Goal: Information Seeking & Learning: Check status

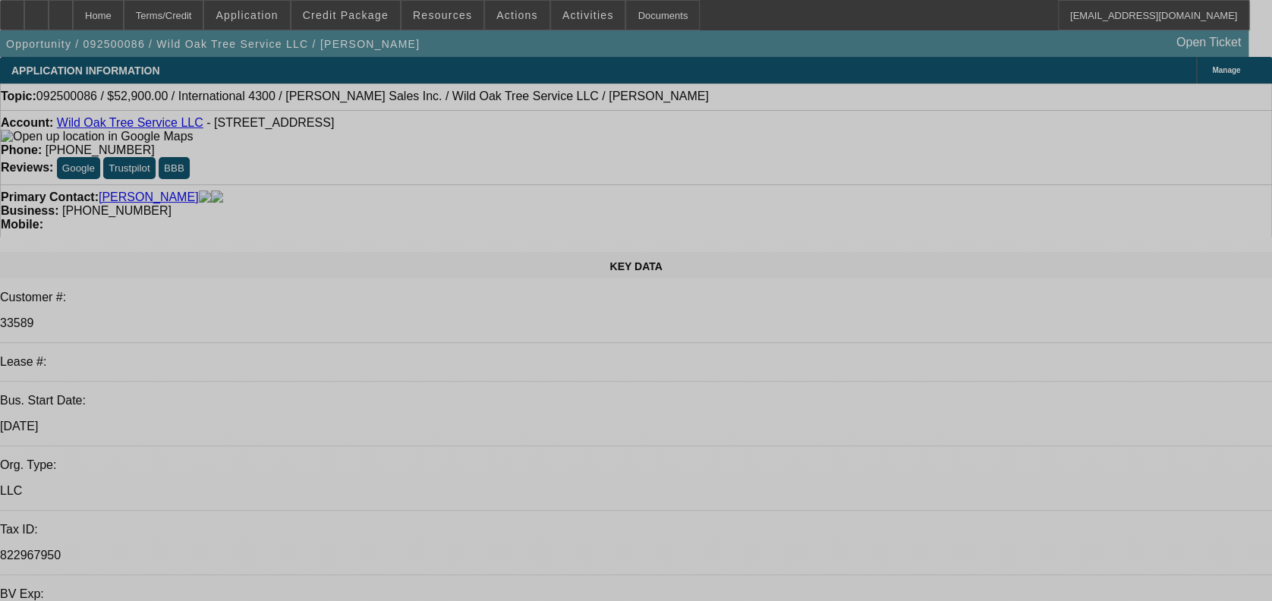
select select "0"
select select "2"
select select "0"
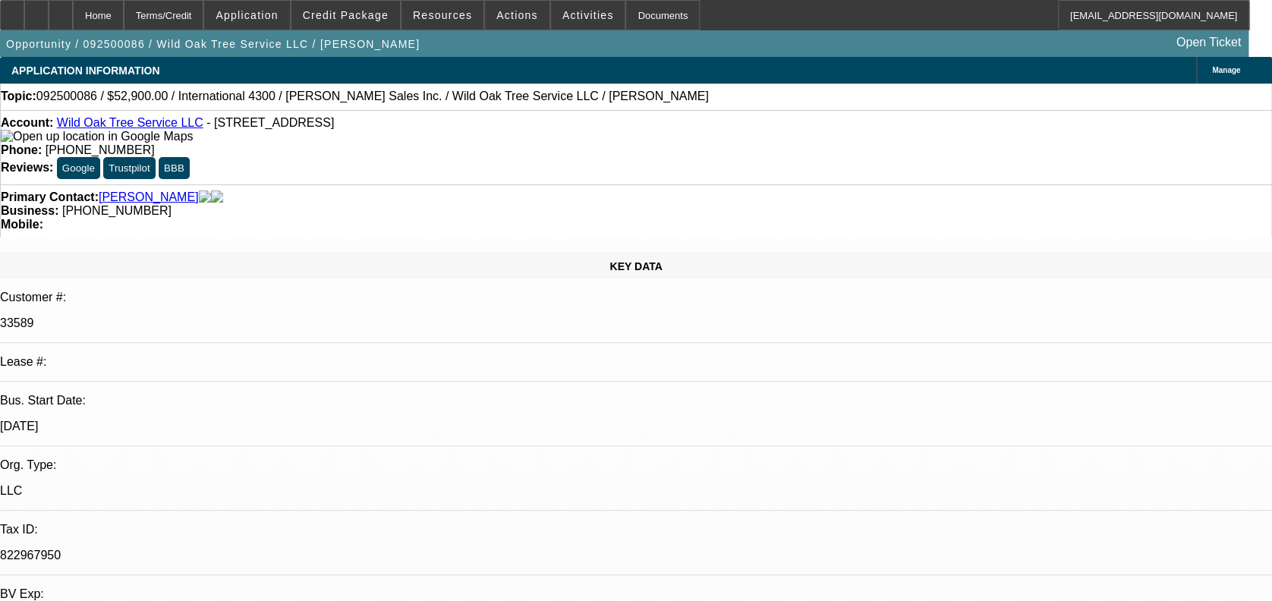
select select "0"
select select "2"
select select "0"
select select "2"
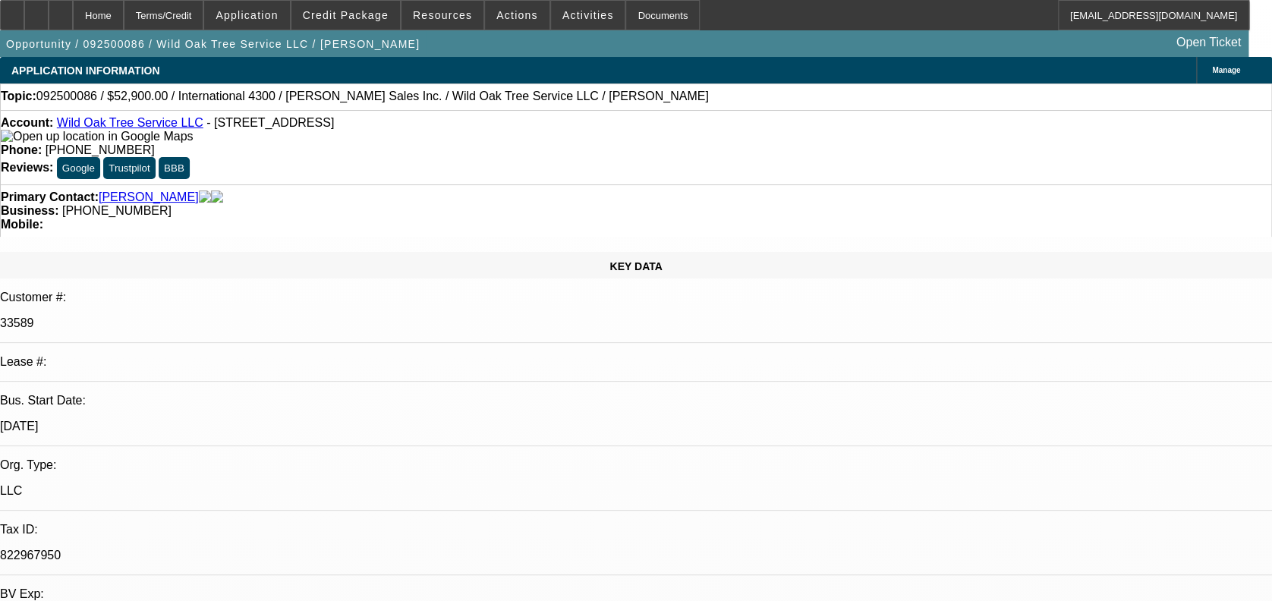
select select "0"
select select "2"
select select "0"
select select "1"
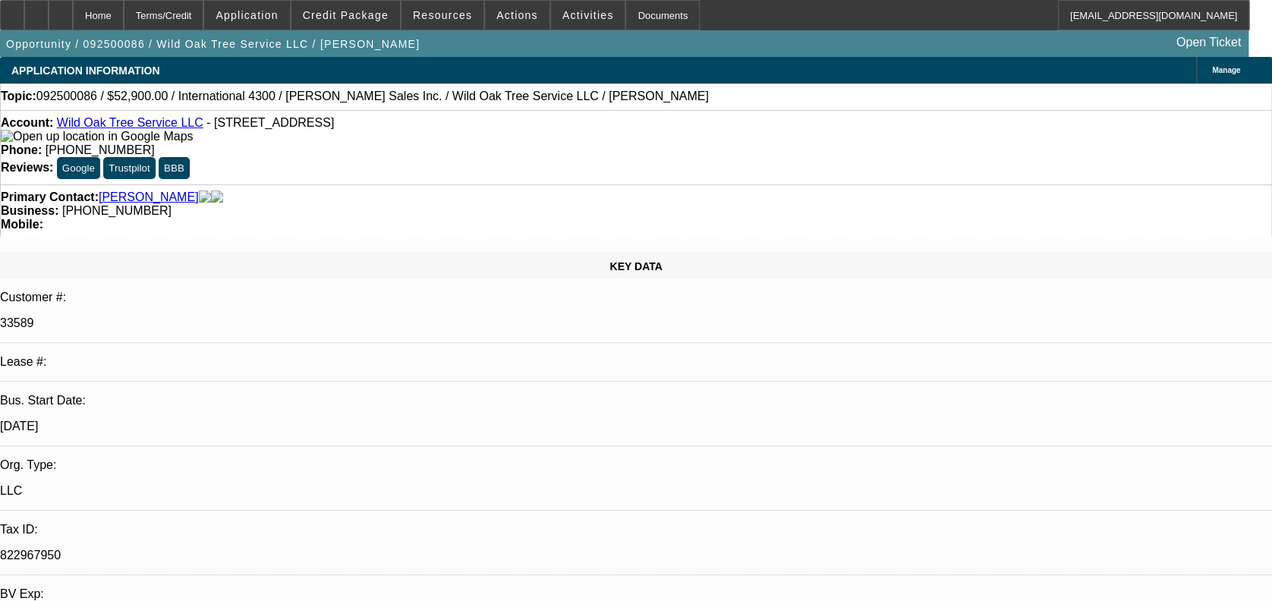
select select "2"
select select "6"
select select "1"
select select "2"
select select "6"
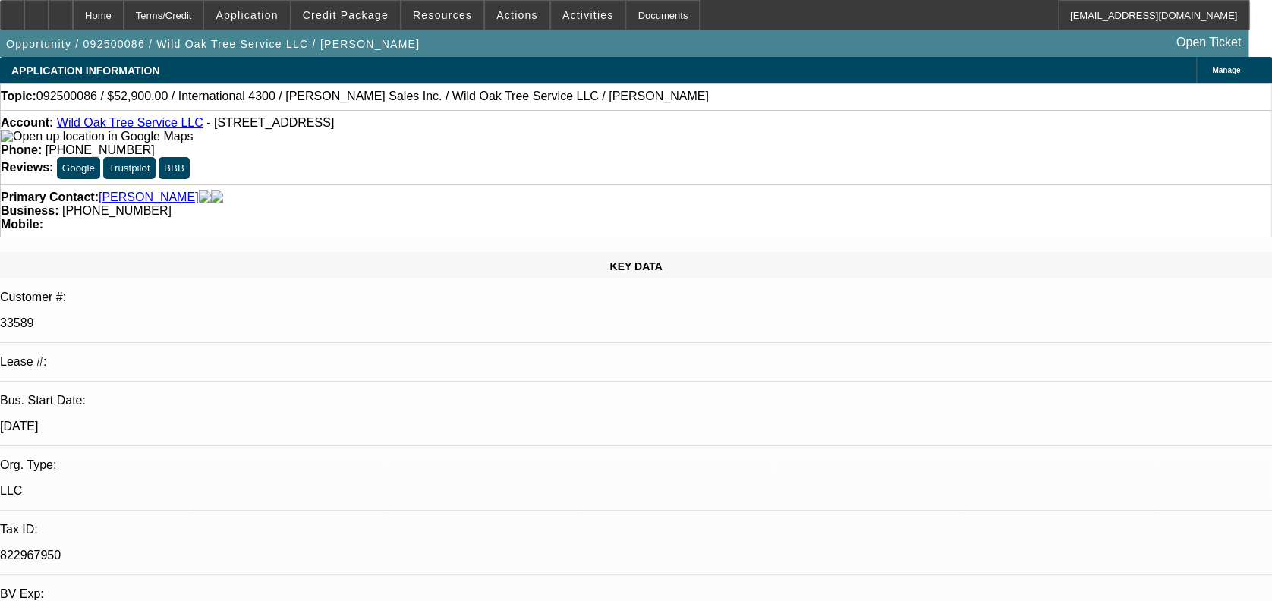
select select "1"
select select "2"
select select "6"
select select "1"
select select "2"
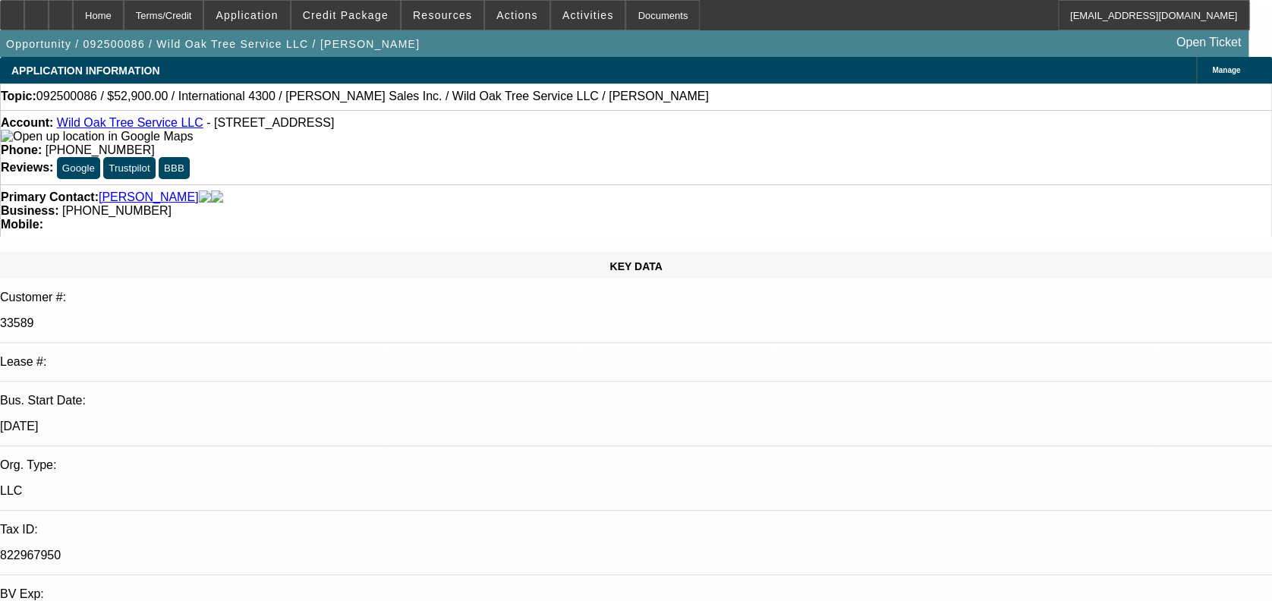
select select "6"
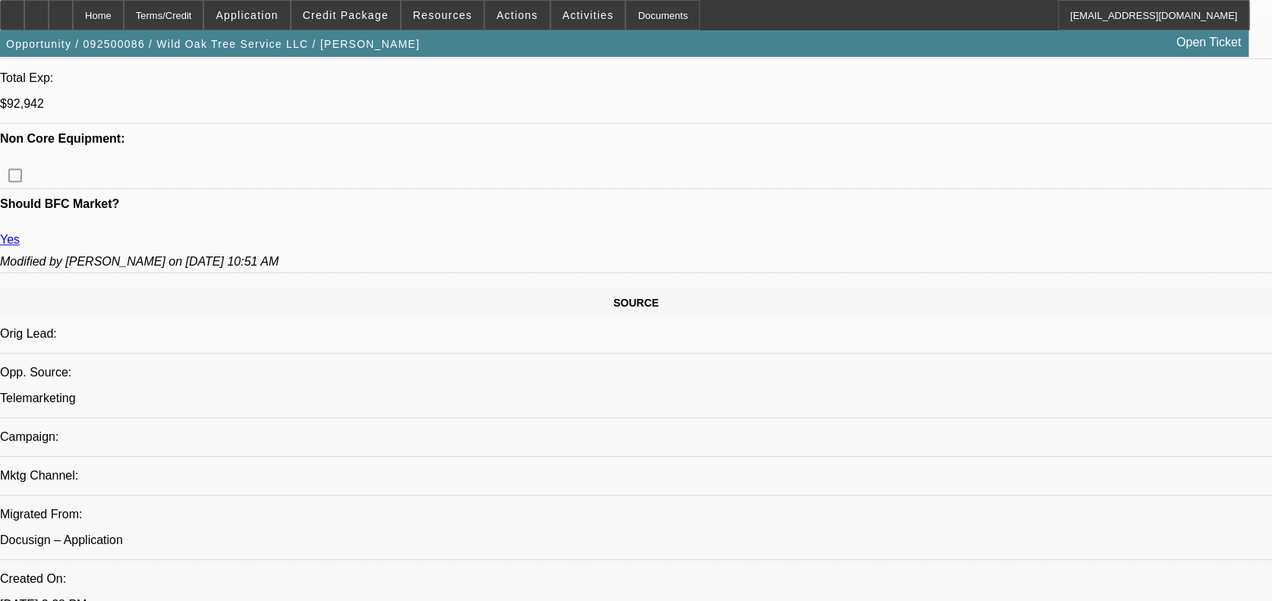
scroll to position [809, 0]
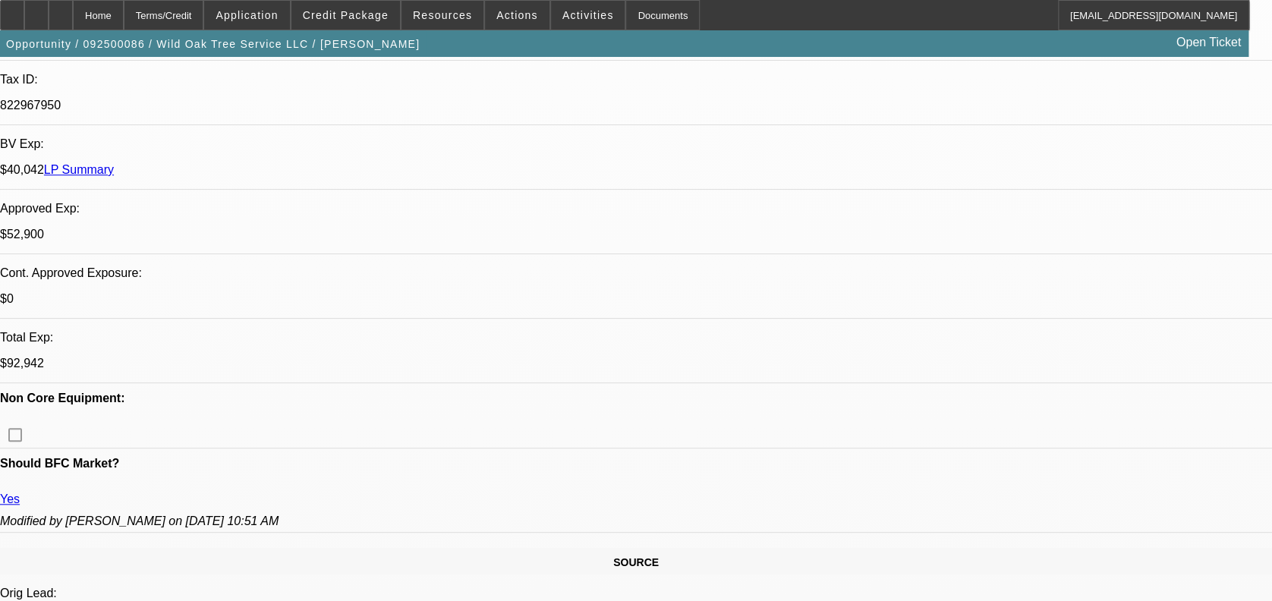
scroll to position [405, 0]
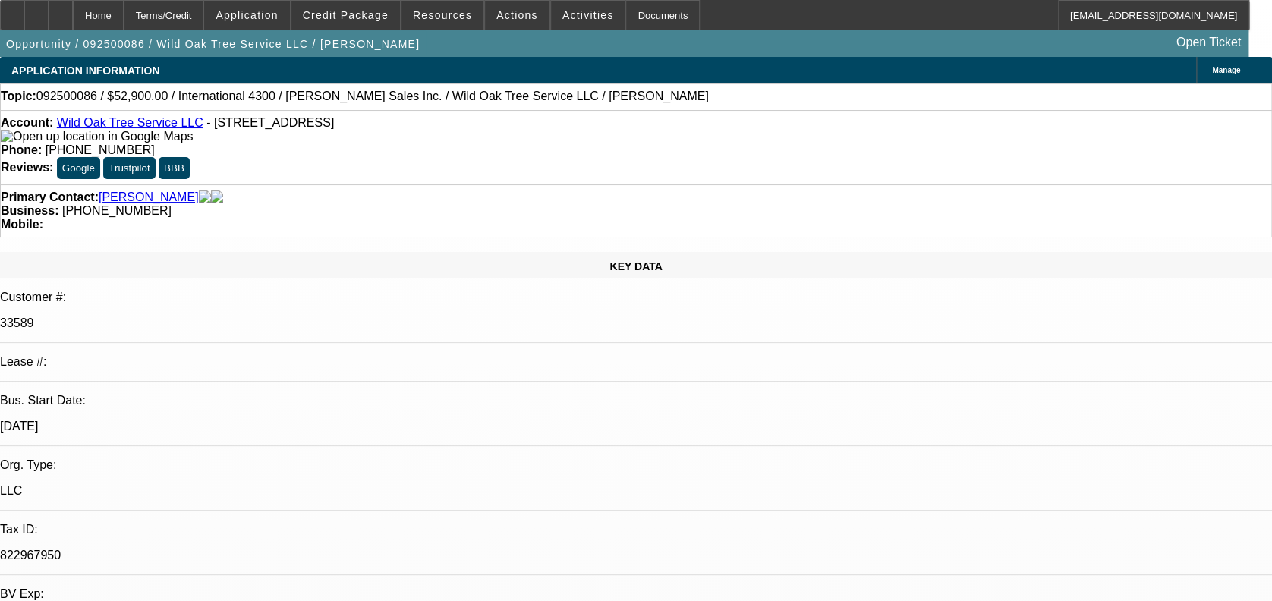
scroll to position [923, 0]
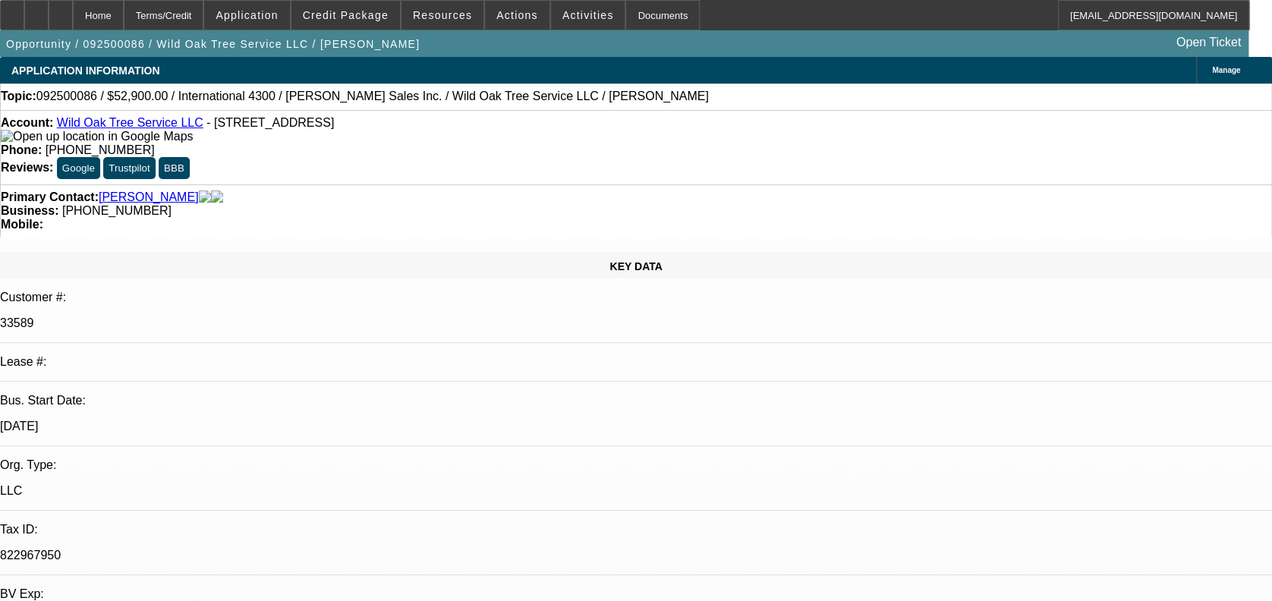
scroll to position [418, 0]
drag, startPoint x: 1068, startPoint y: 575, endPoint x: 1087, endPoint y: 572, distance: 19.1
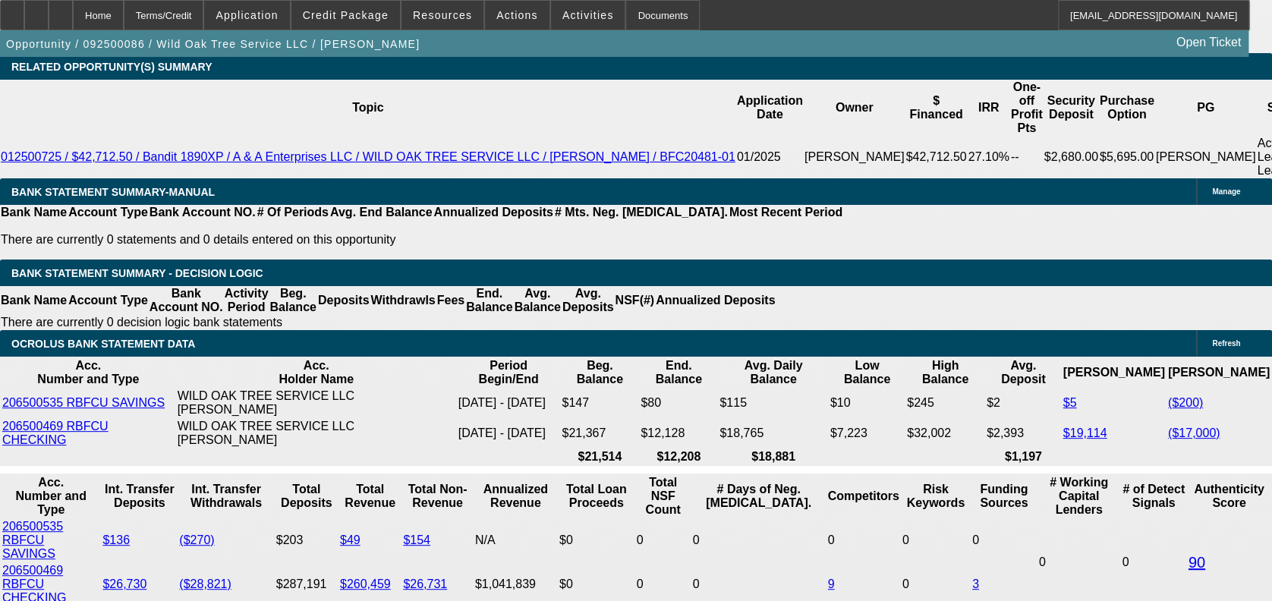
scroll to position [2631, 0]
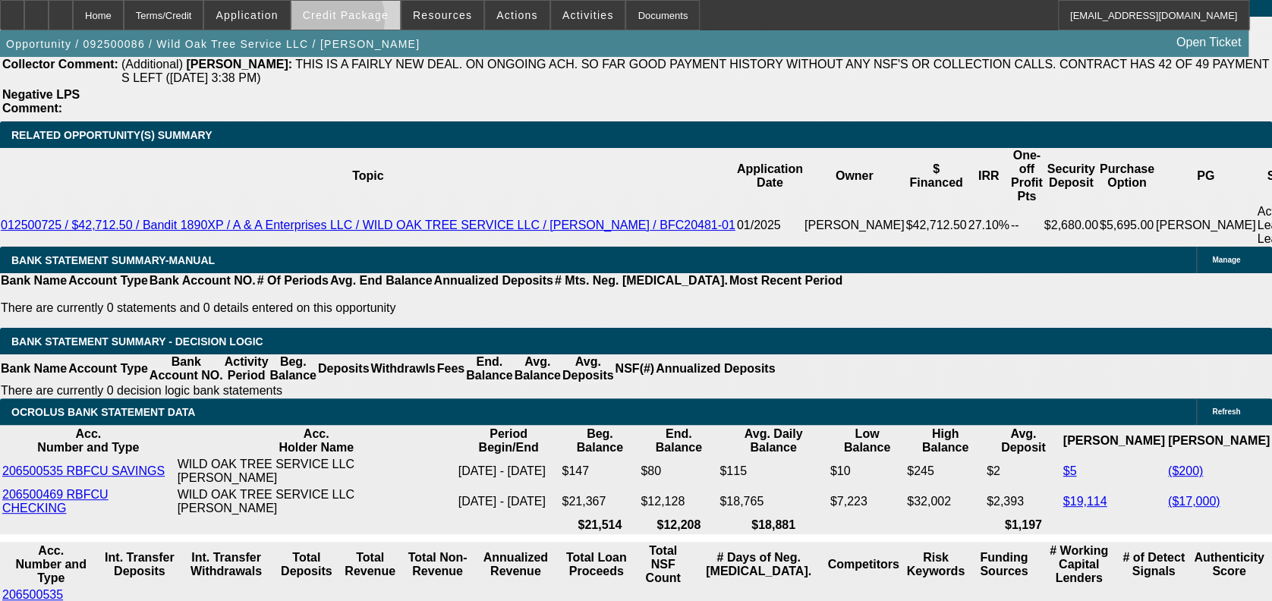
click at [356, 22] on span at bounding box center [346, 15] width 109 height 36
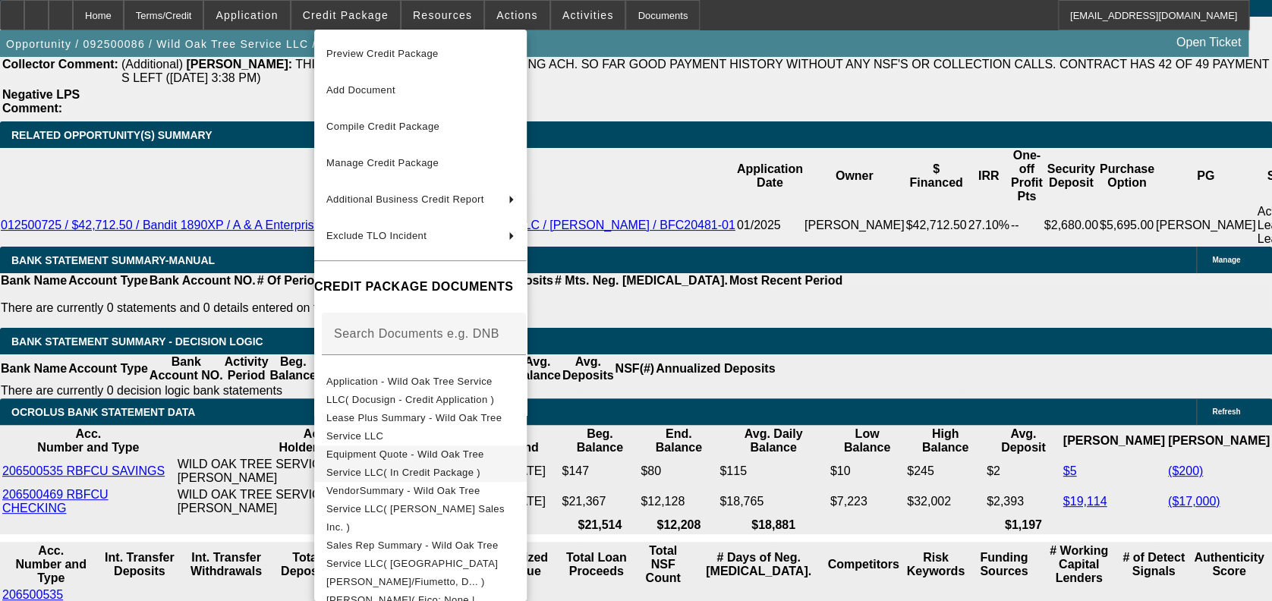
click at [437, 446] on button "Equipment Quote - Wild Oak Tree Service LLC( In Credit Package )" at bounding box center [420, 464] width 213 height 36
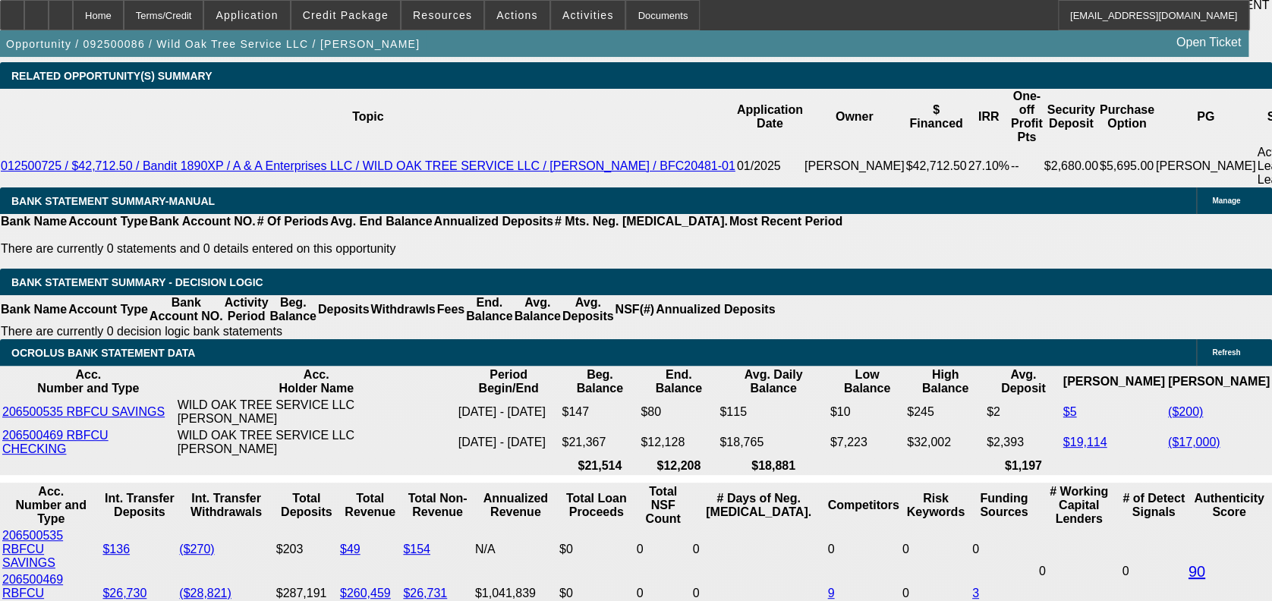
scroll to position [2733, 0]
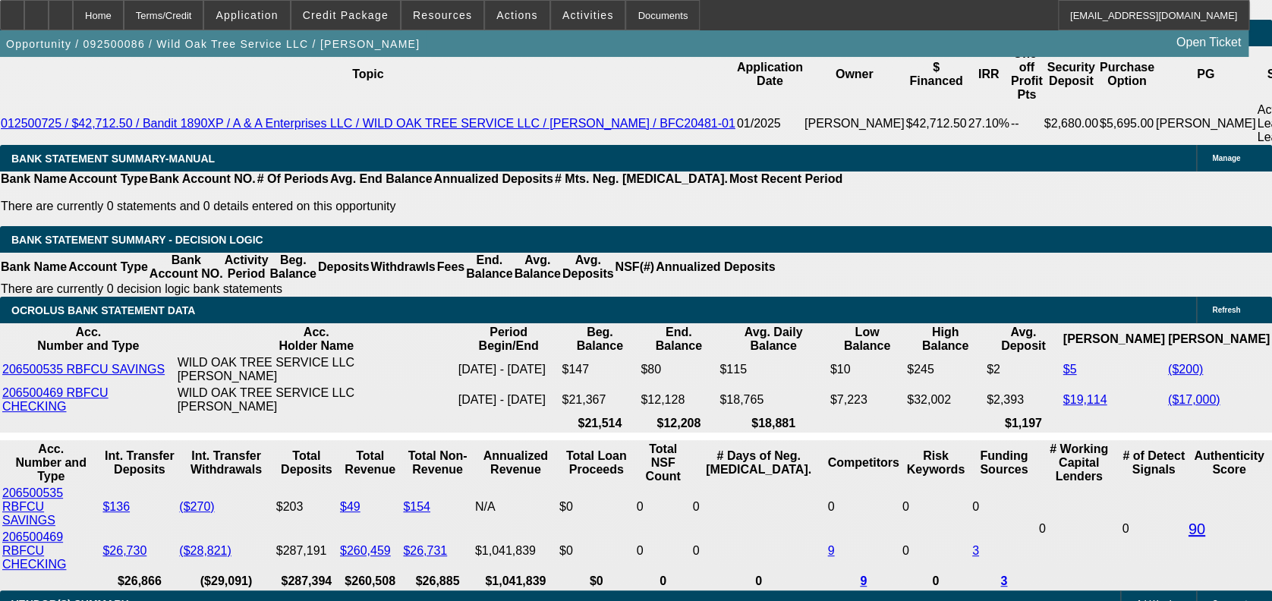
scroll to position [0, 0]
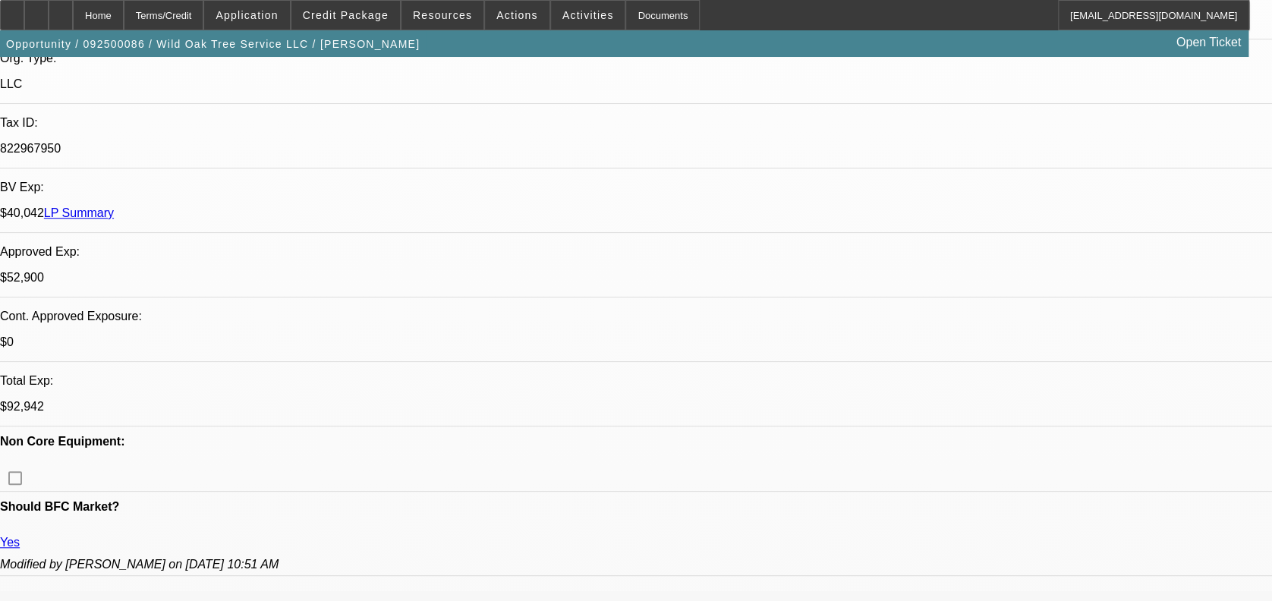
scroll to position [405, 0]
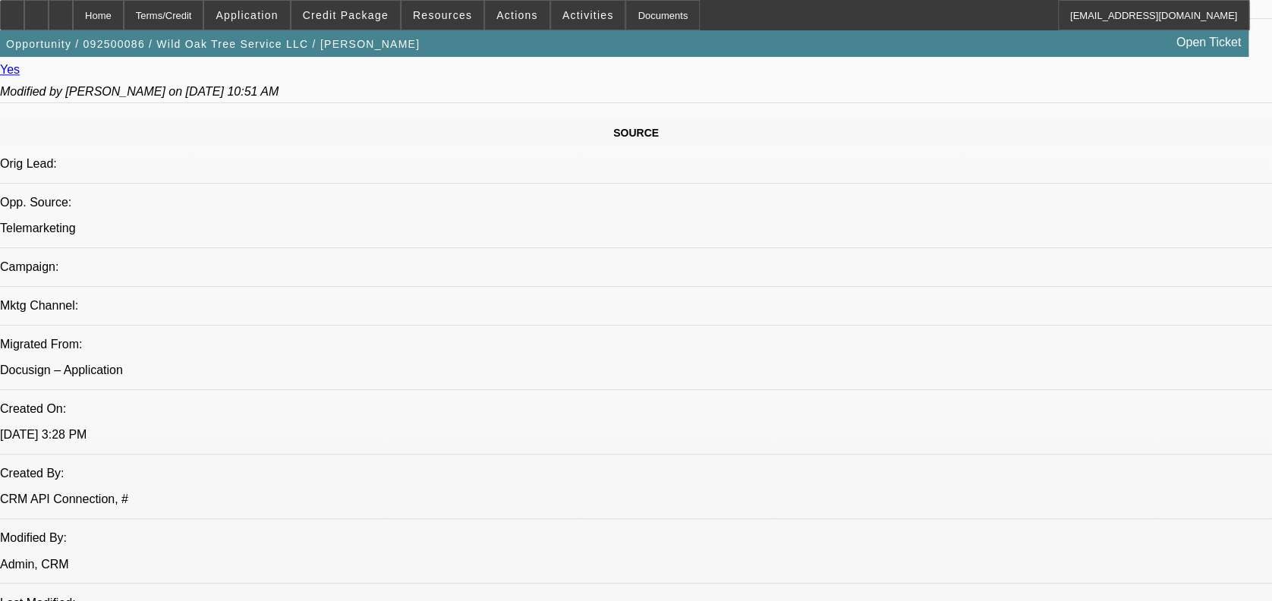
scroll to position [809, 0]
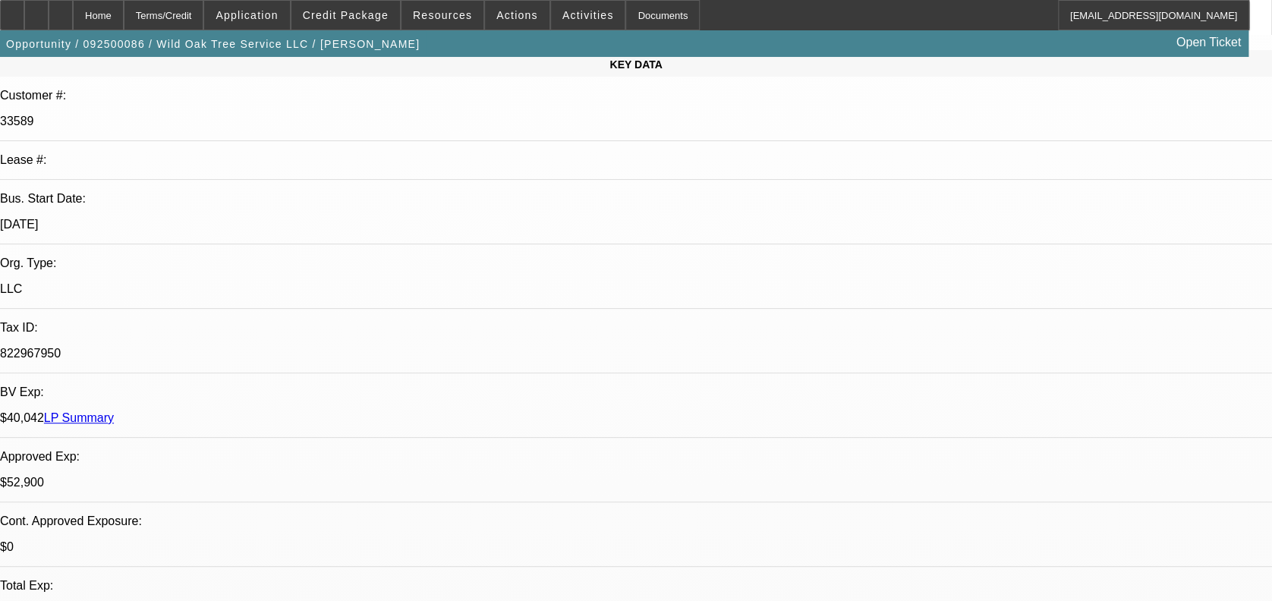
scroll to position [0, 0]
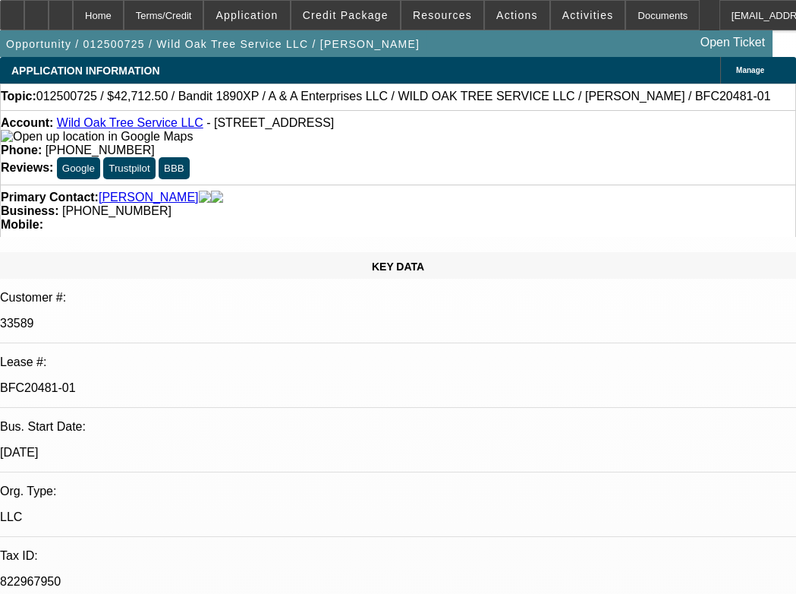
select select "0"
select select "2"
select select "0.1"
select select "0"
select select "2"
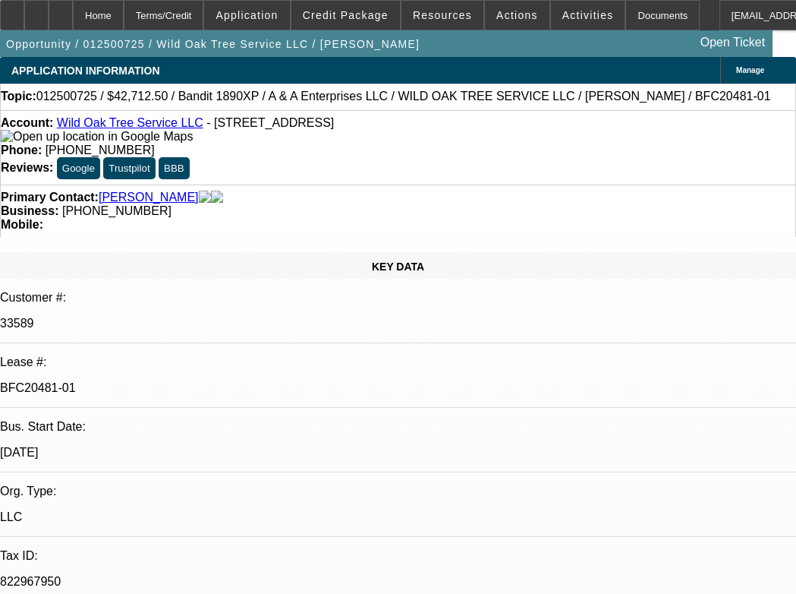
select select "0.1"
select select "0"
select select "2"
select select "0.1"
select select "1"
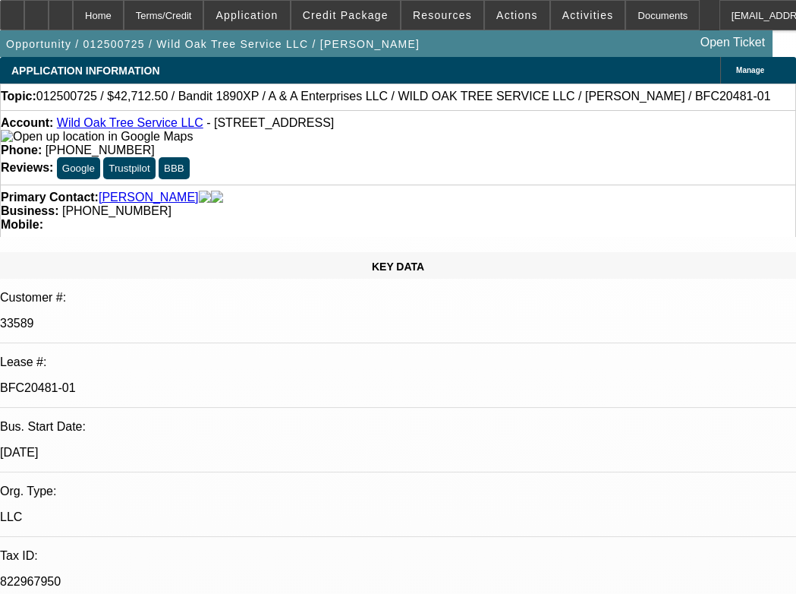
select select "2"
select select "4"
select select "1"
select select "2"
select select "4"
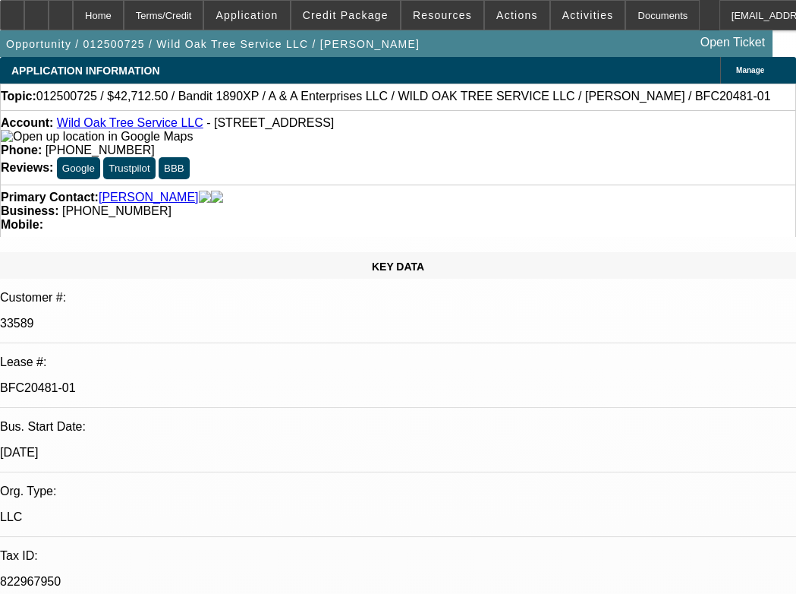
select select "1"
select select "2"
select select "4"
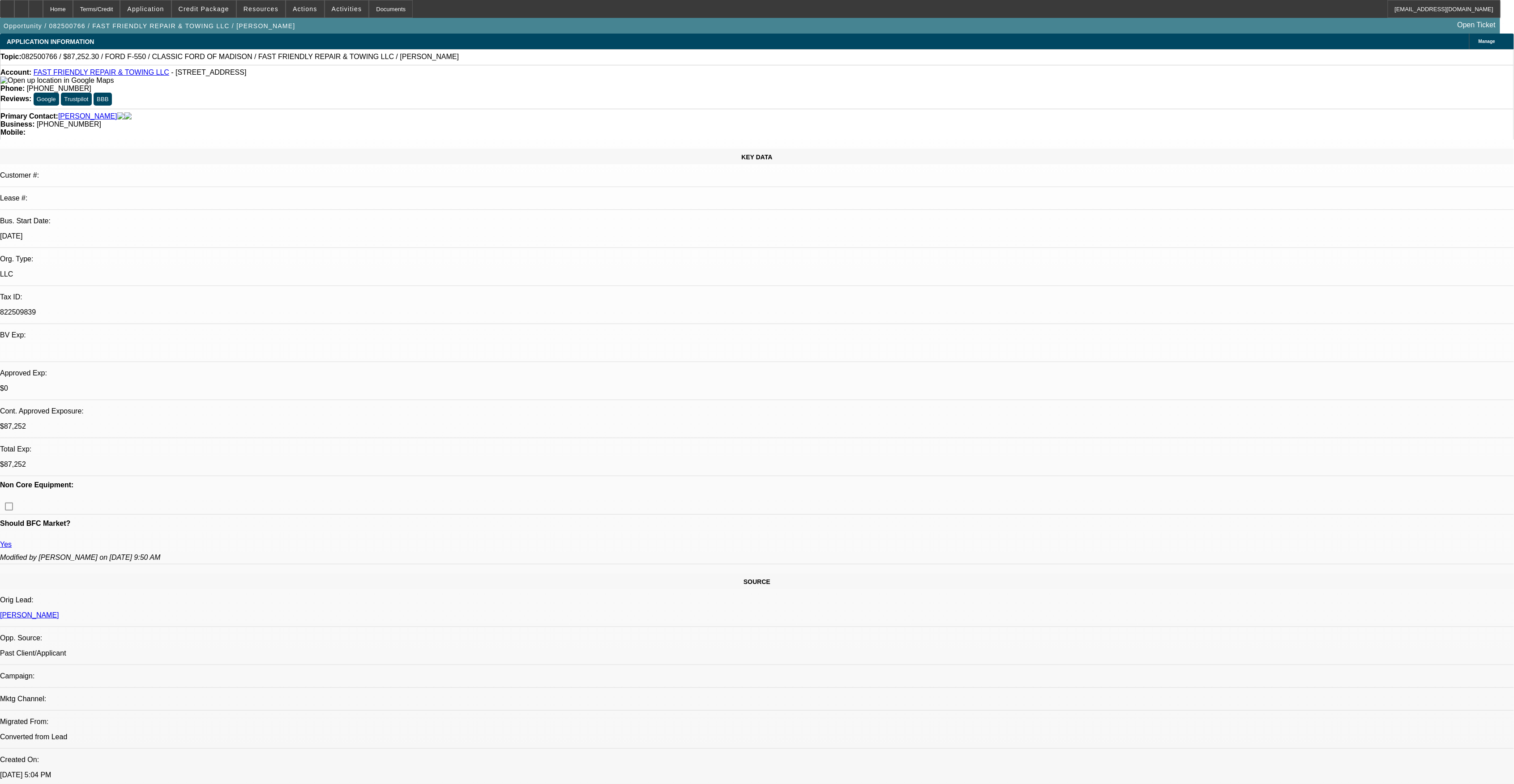
select select "0.1"
select select "2"
select select "0"
select select "0.1"
select select "2"
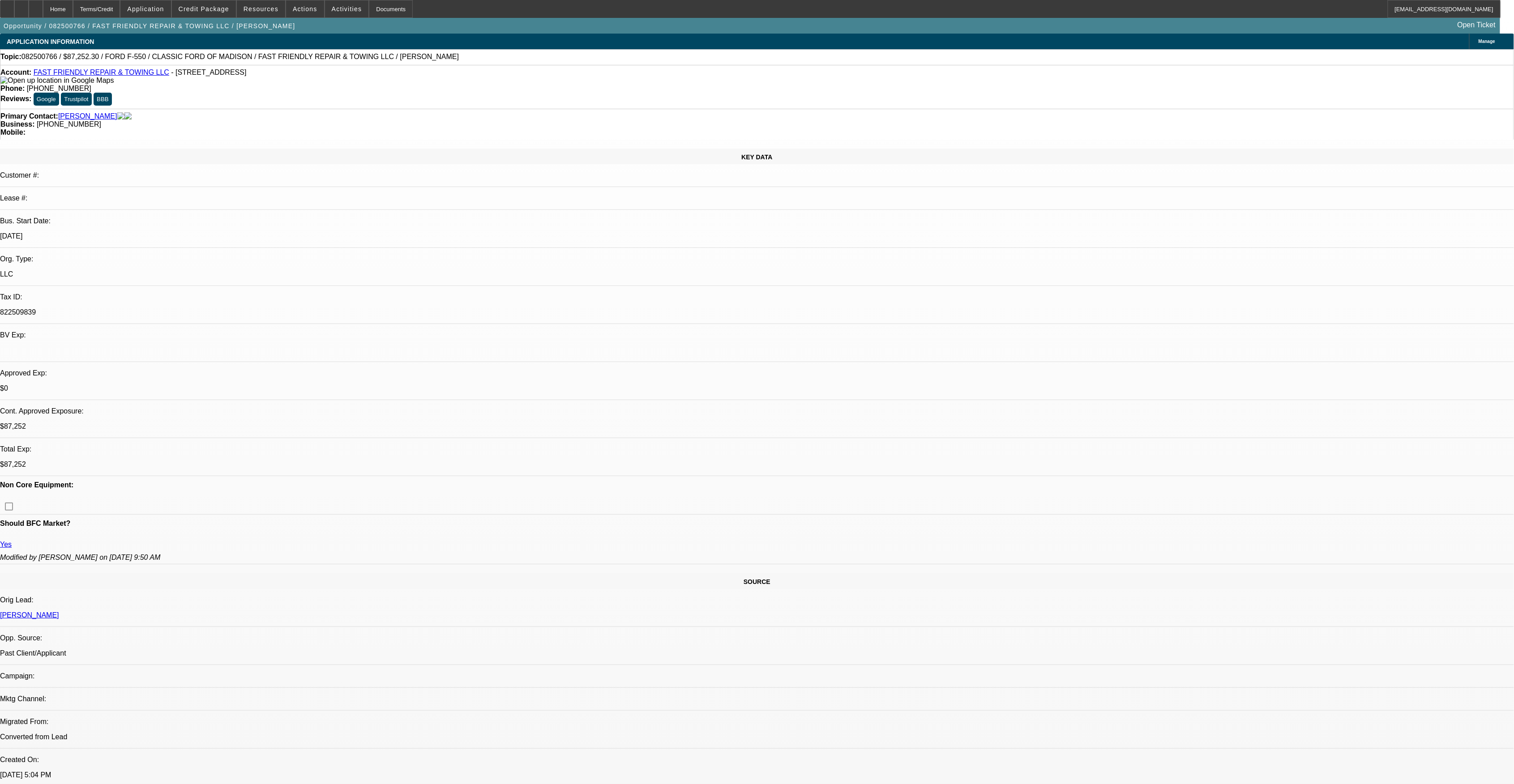
select select "0"
select select "0.1"
select select "2"
select select "0"
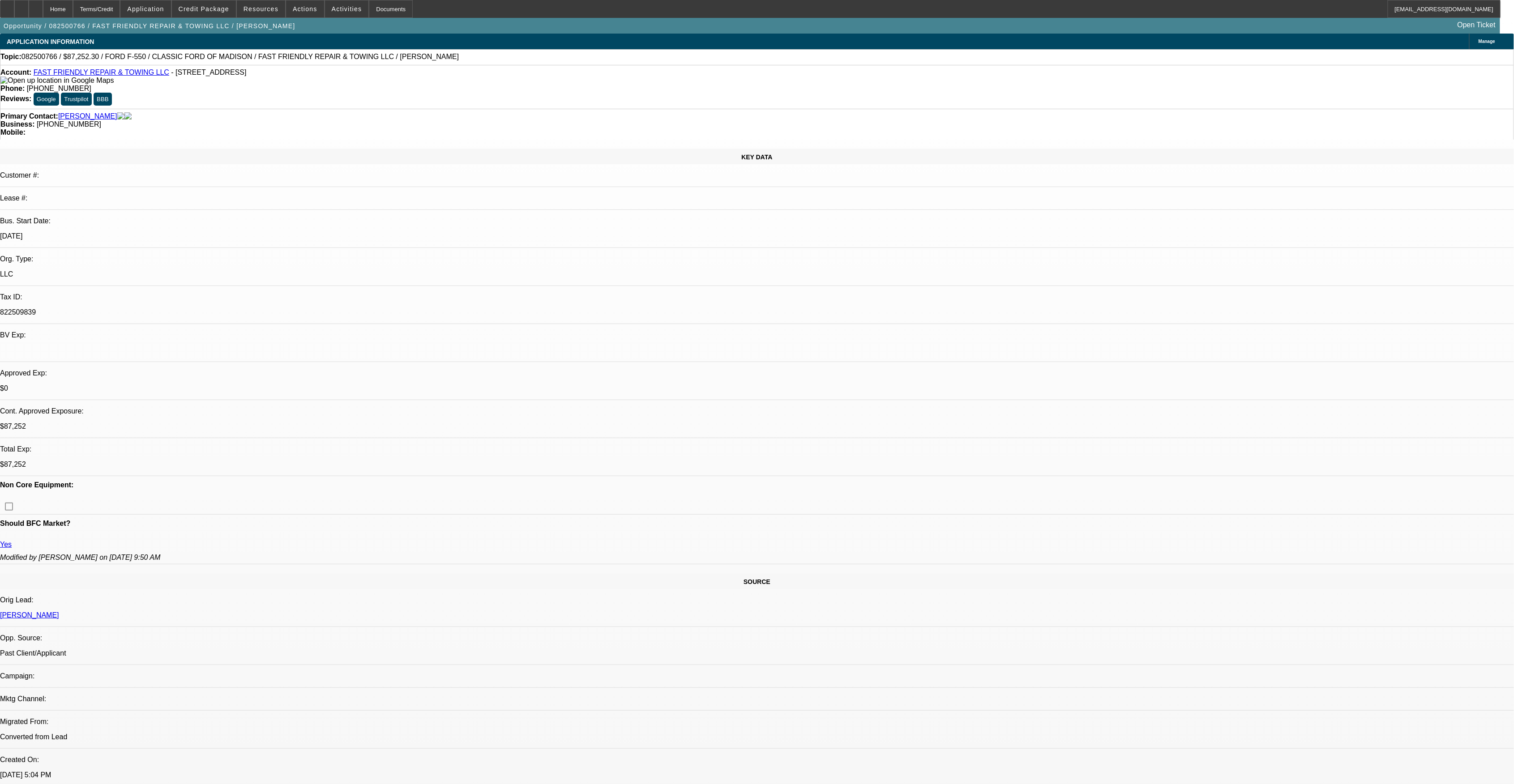
select select "0"
select select "1"
select select "2"
select select "6"
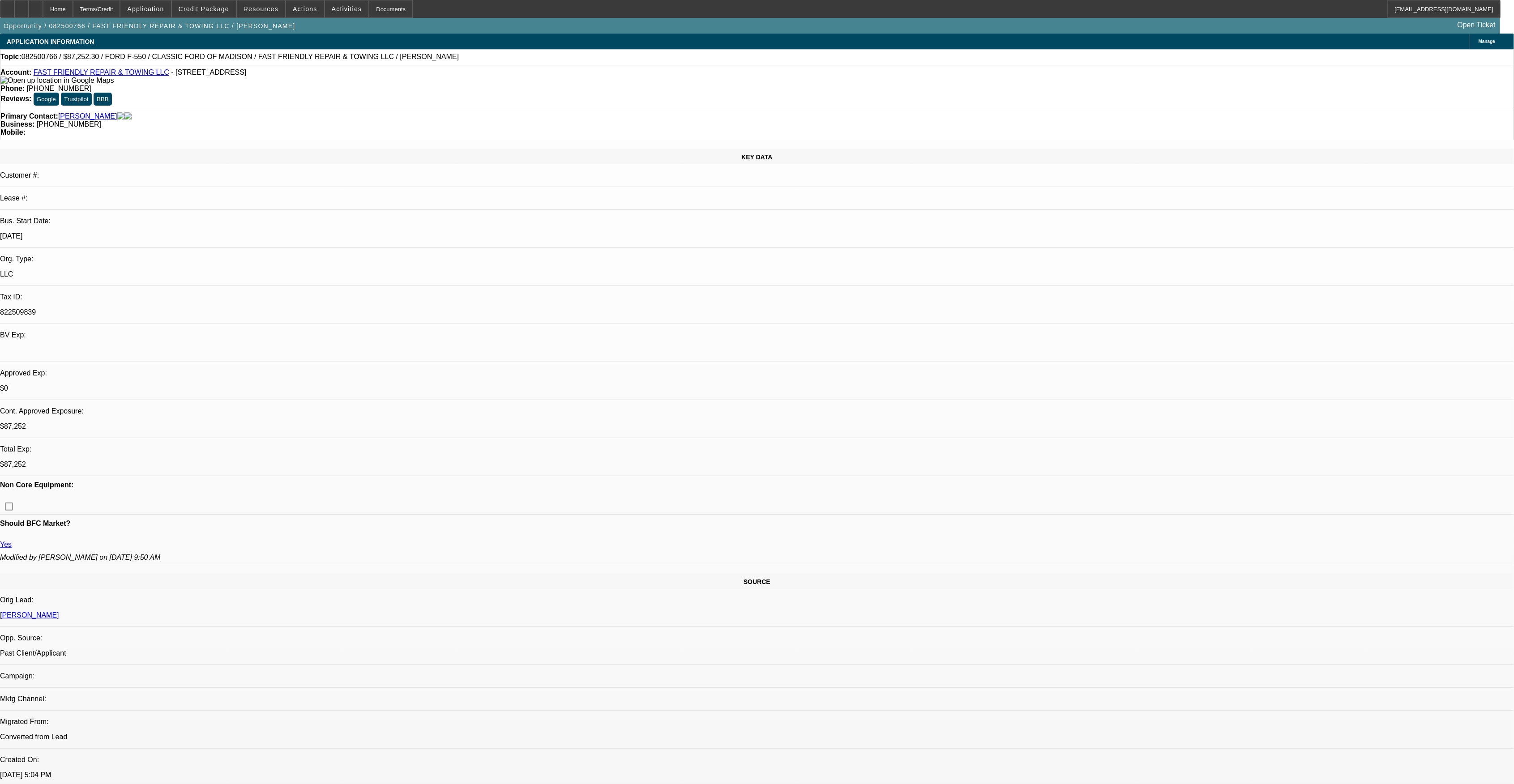
select select "1"
select select "2"
select select "6"
select select "1"
select select "2"
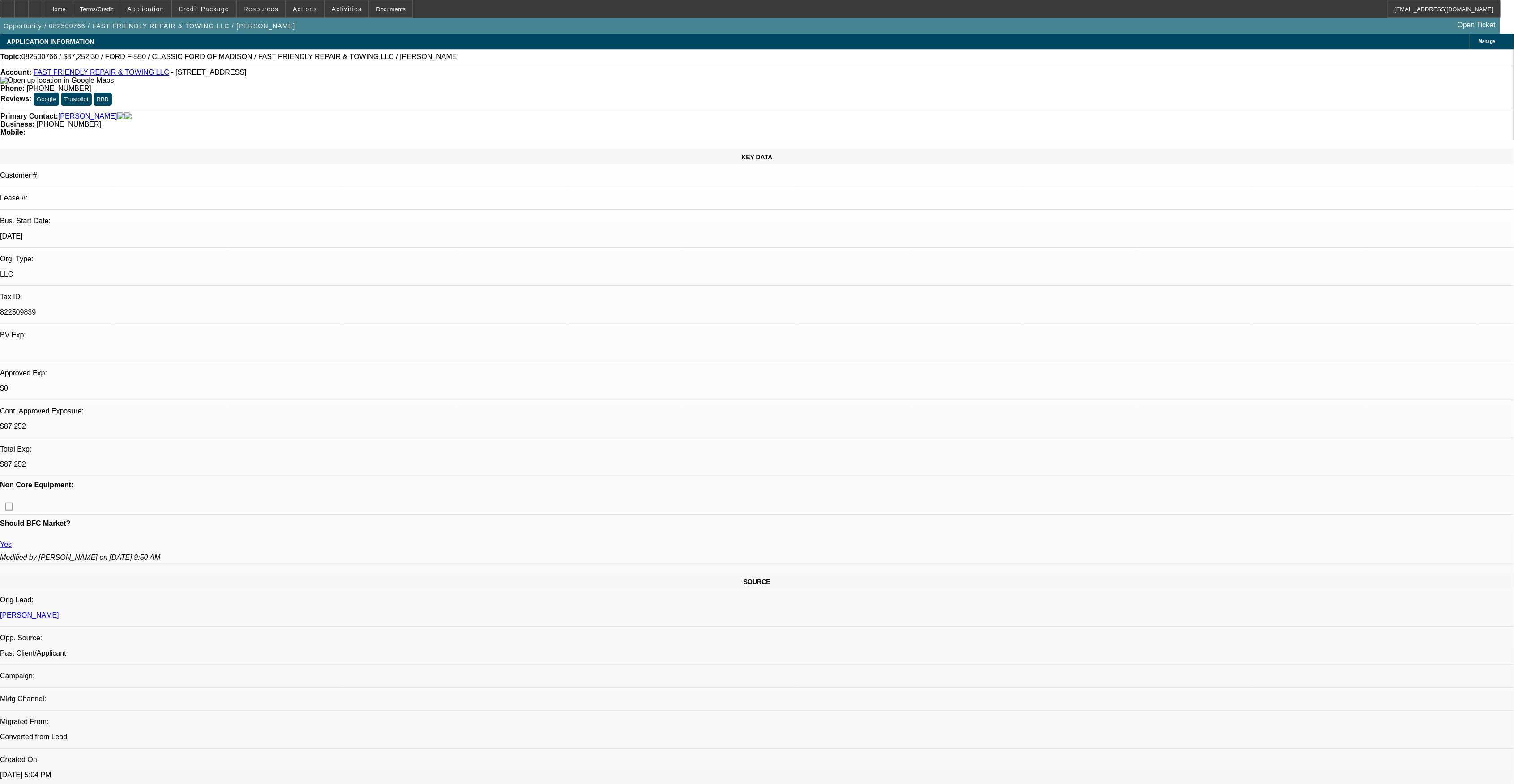
select select "6"
select select "1"
select select "3"
select select "6"
click at [126, 76] on link "FAST FRIENDLY REPAIR & TOWING LLC" at bounding box center [101, 72] width 136 height 8
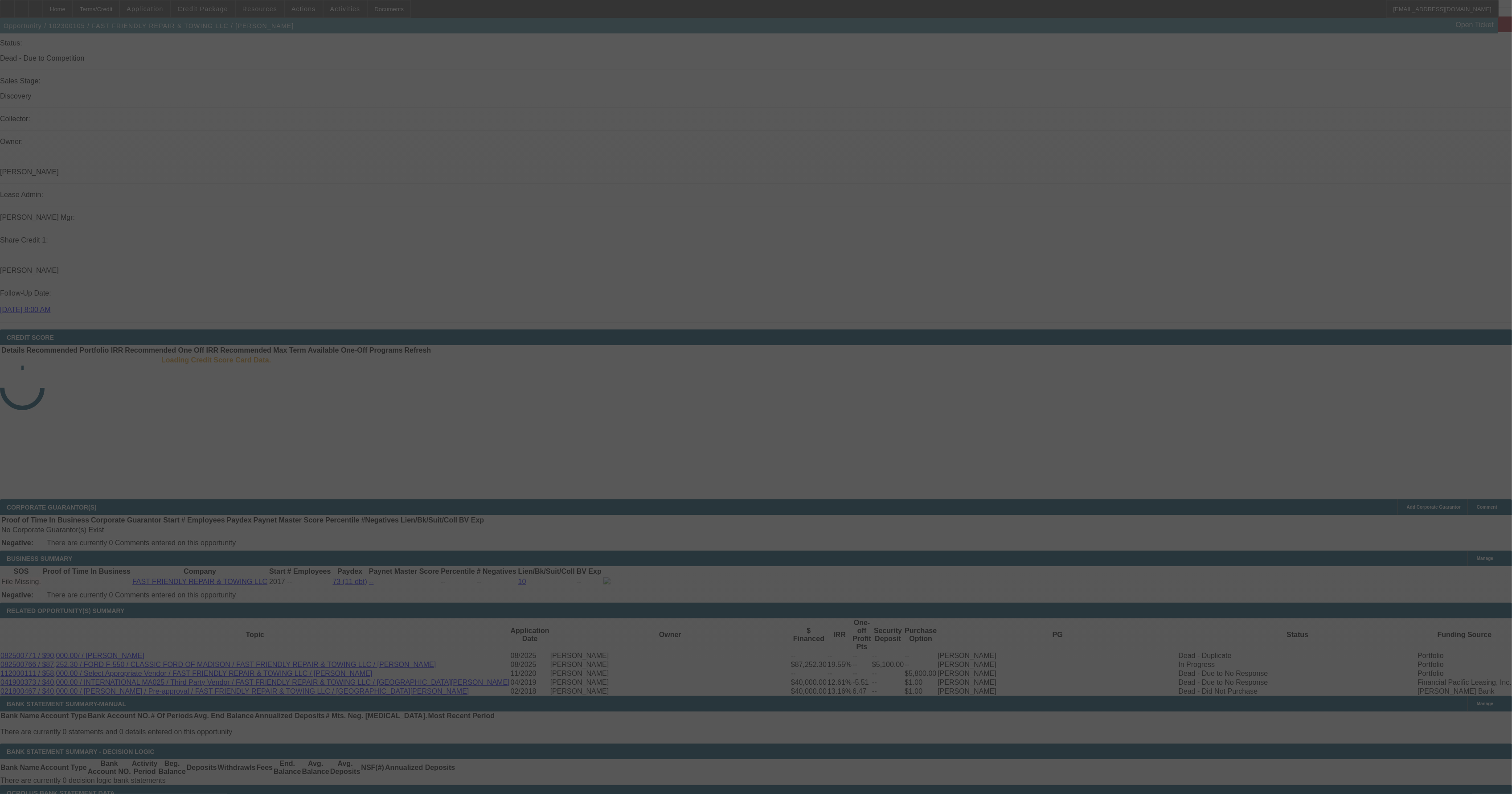
scroll to position [951, 0]
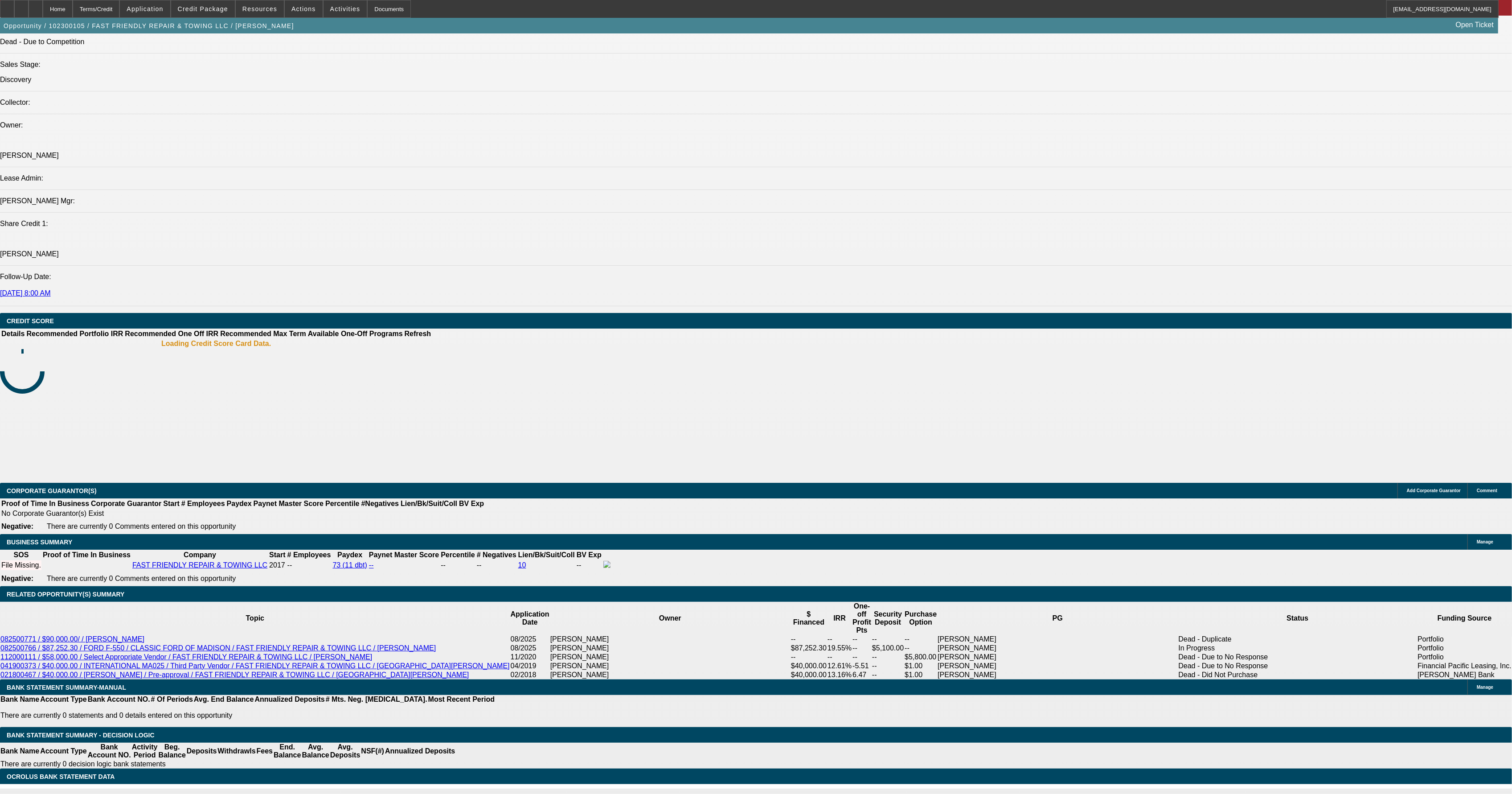
select select "0"
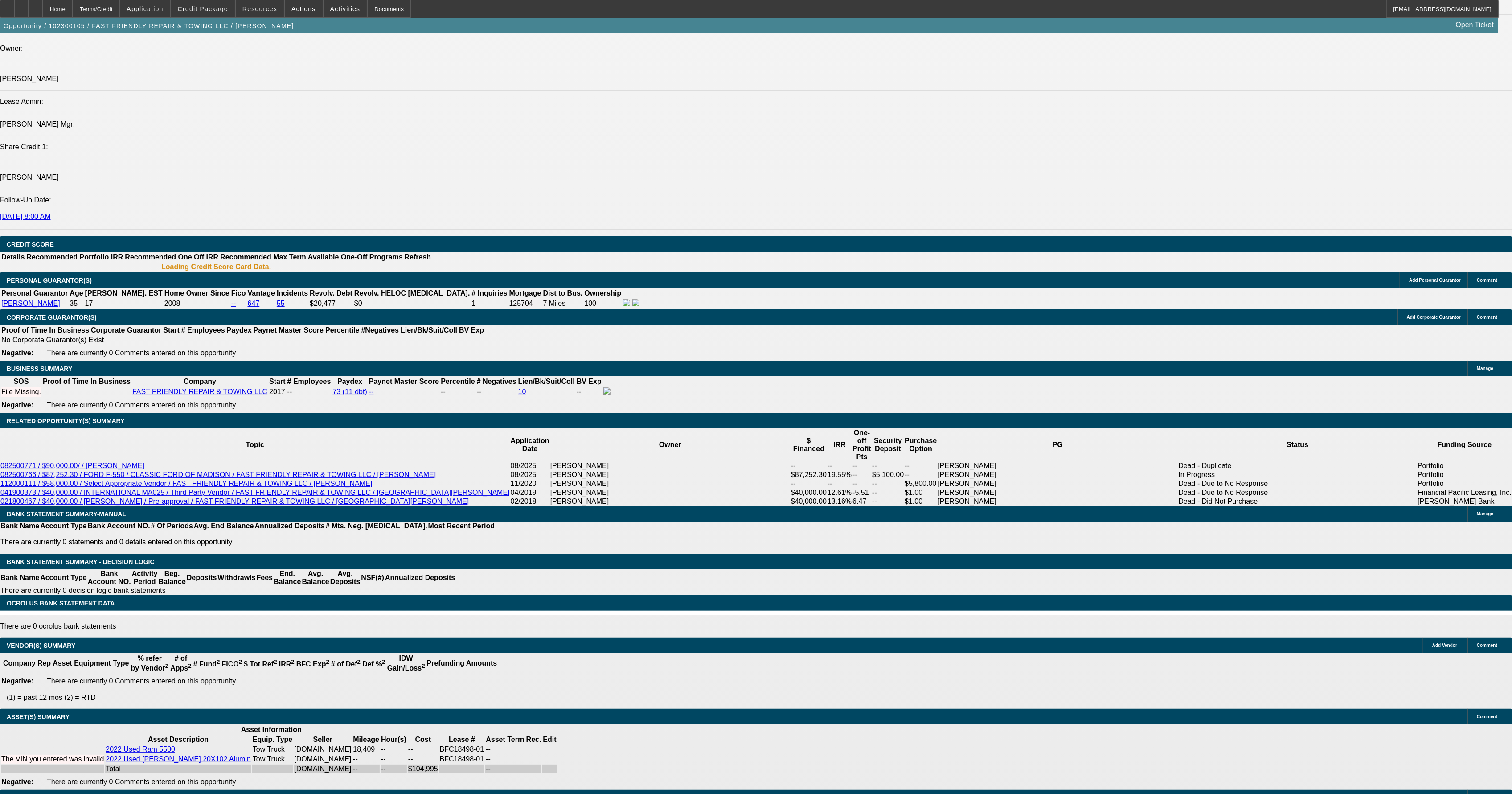
select select "1"
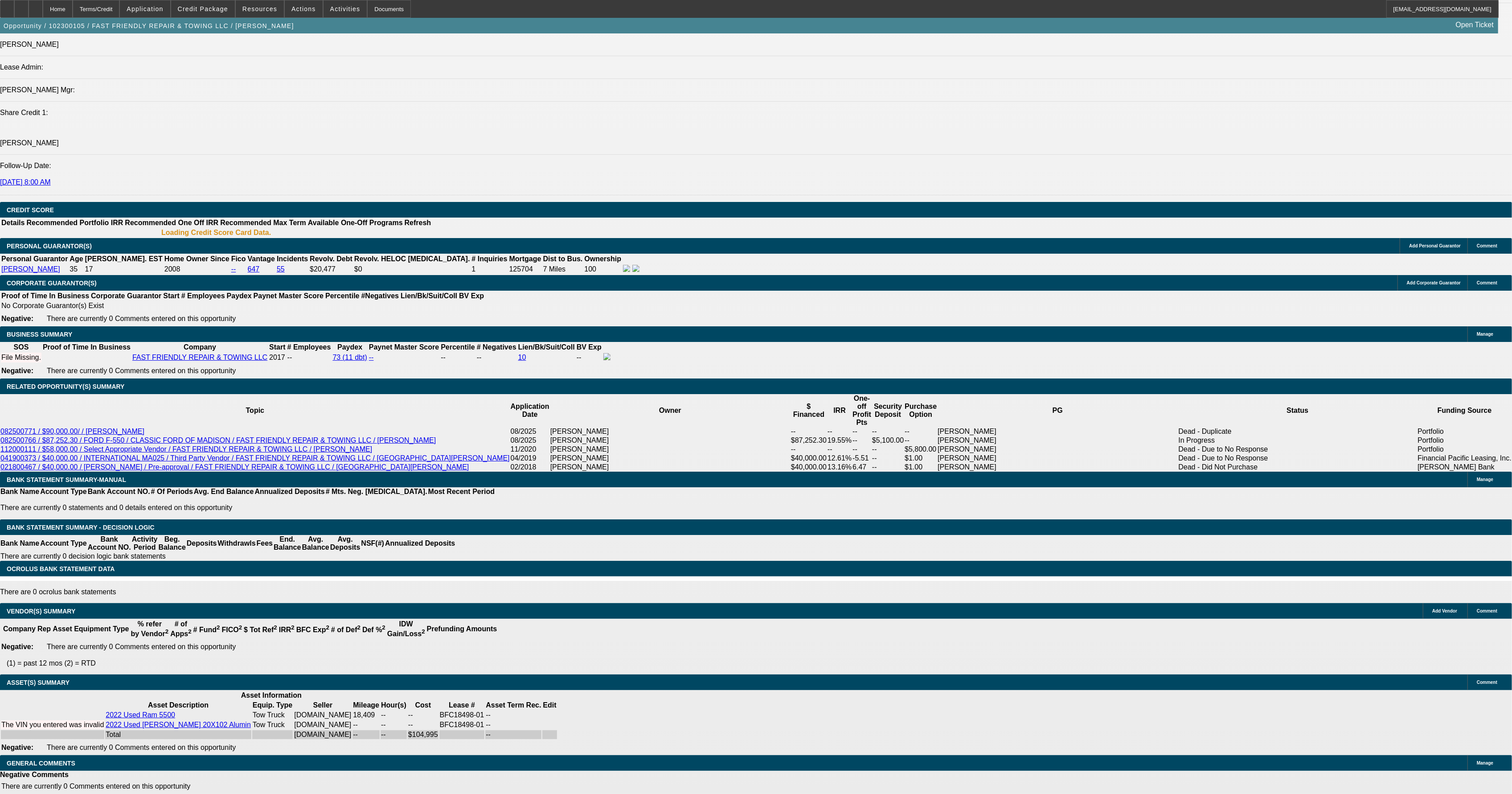
select select "1"
select select "6"
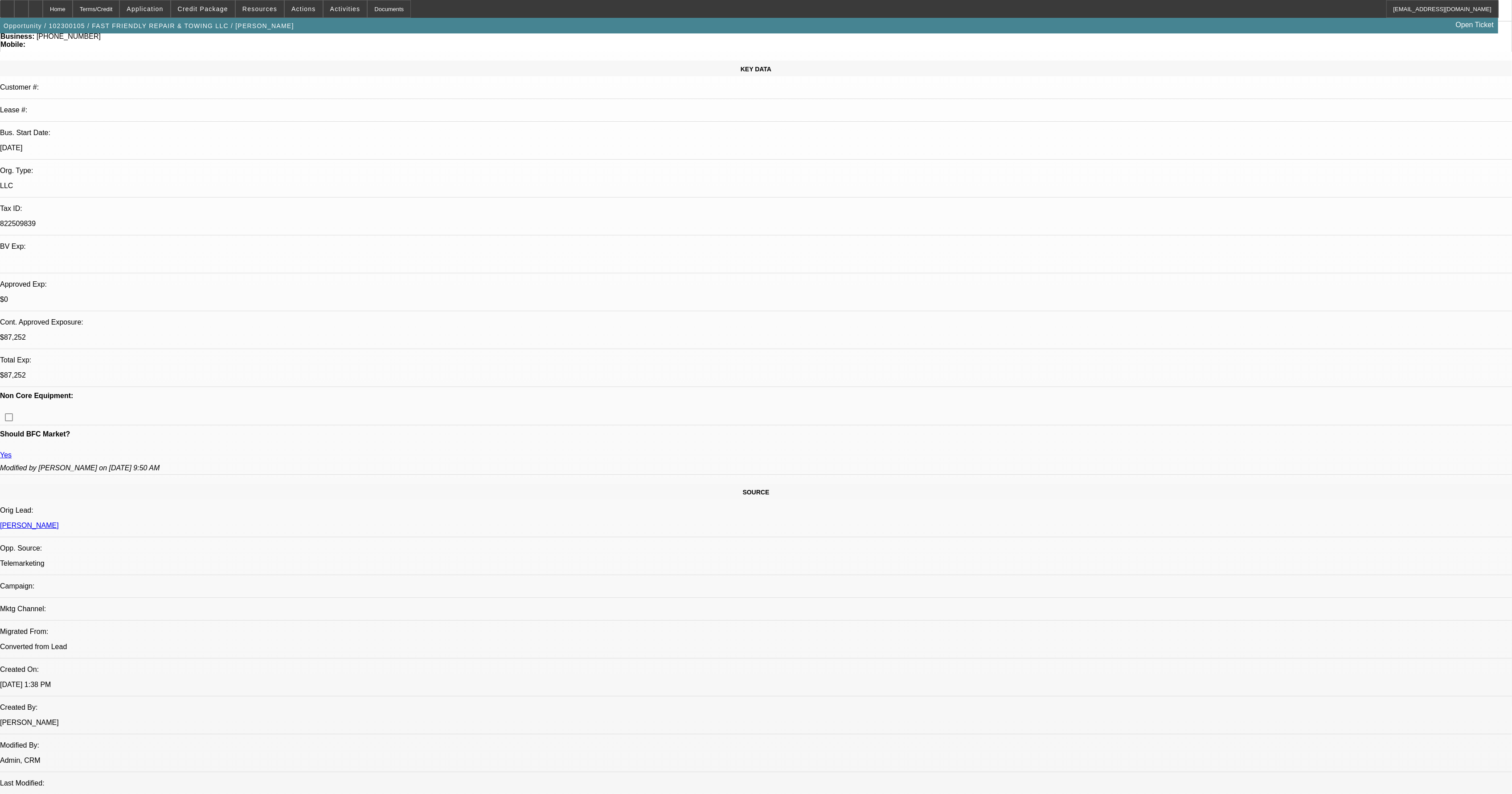
scroll to position [86, 0]
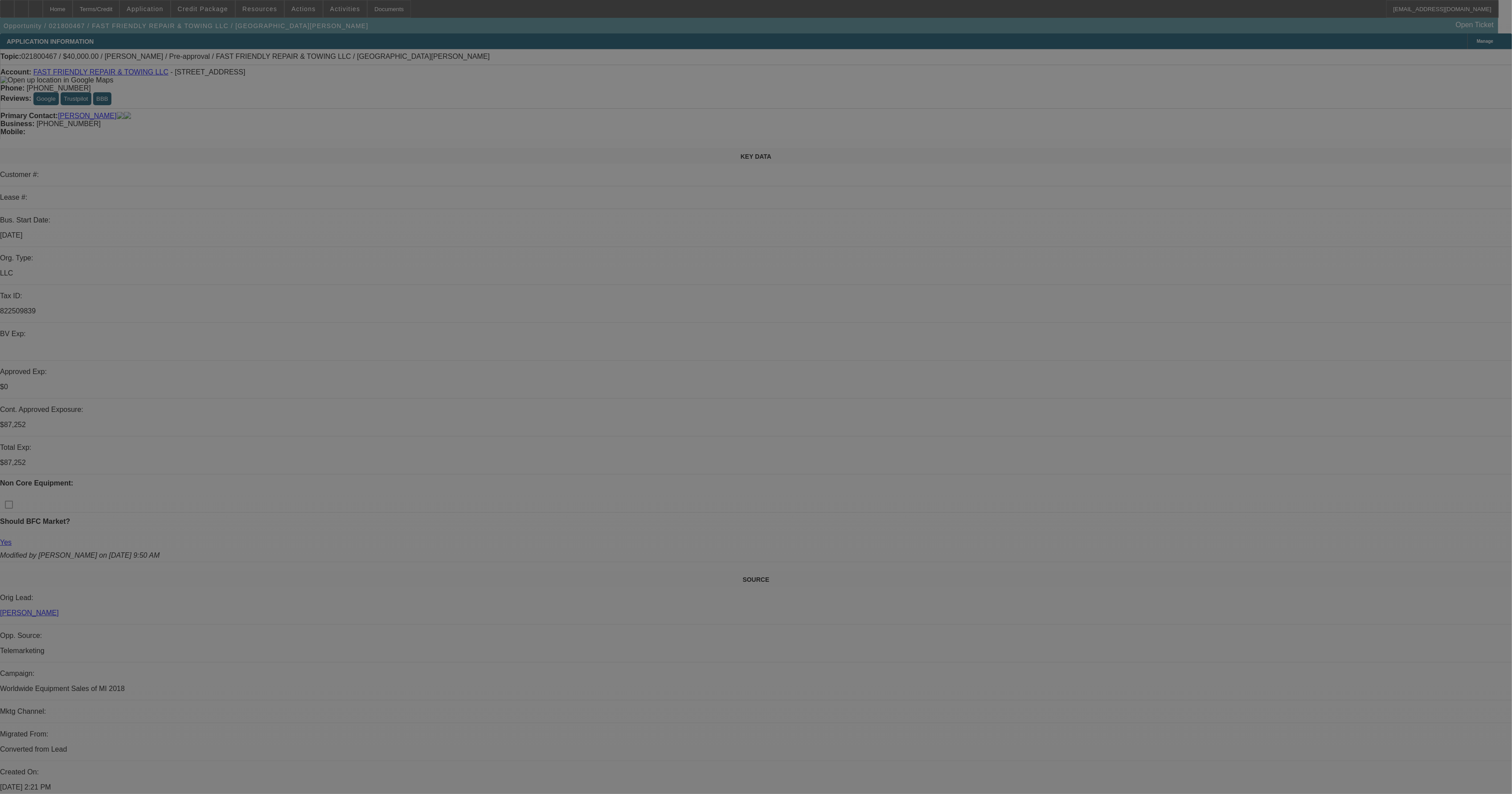
select select "0"
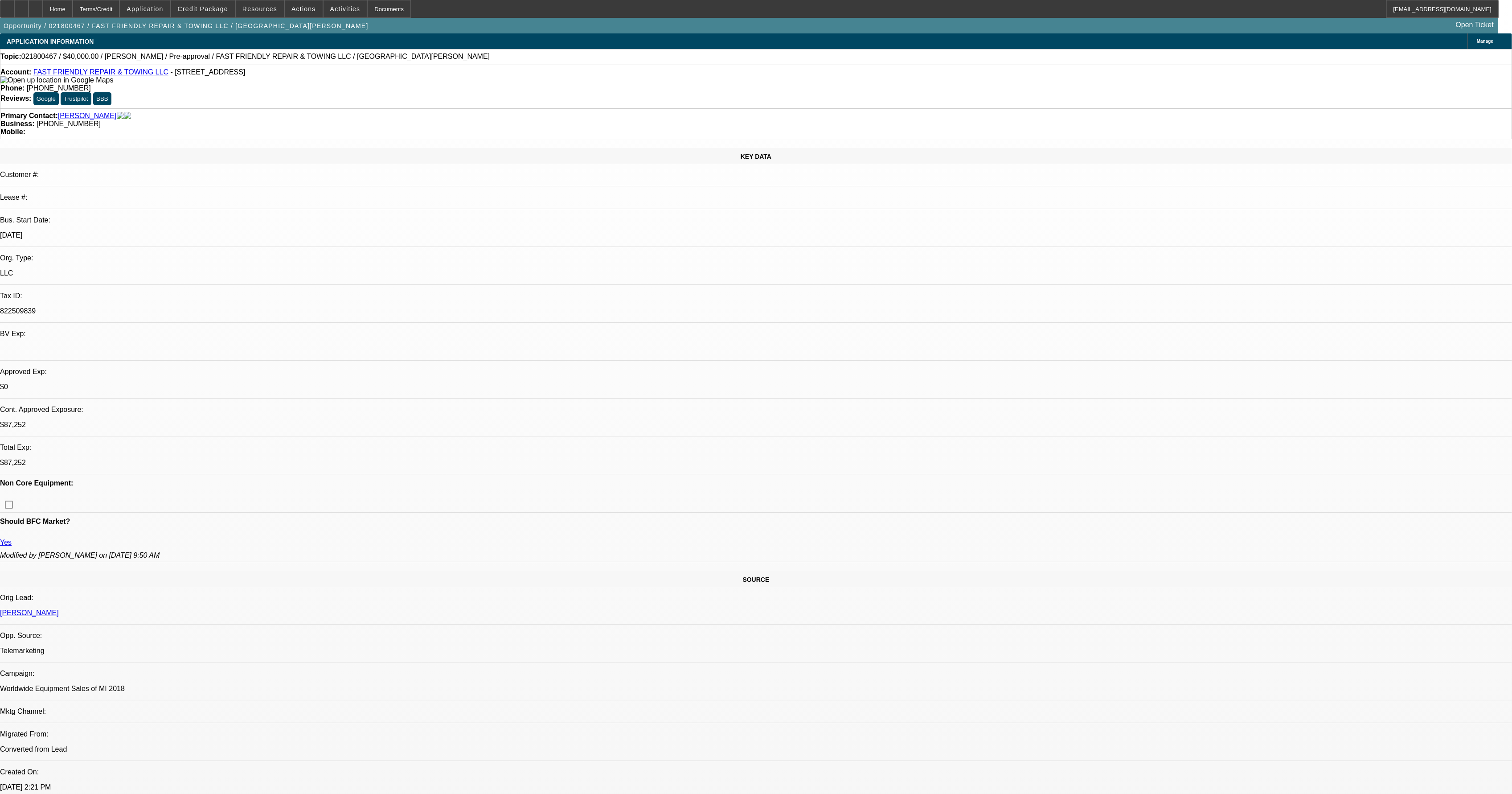
select select "0"
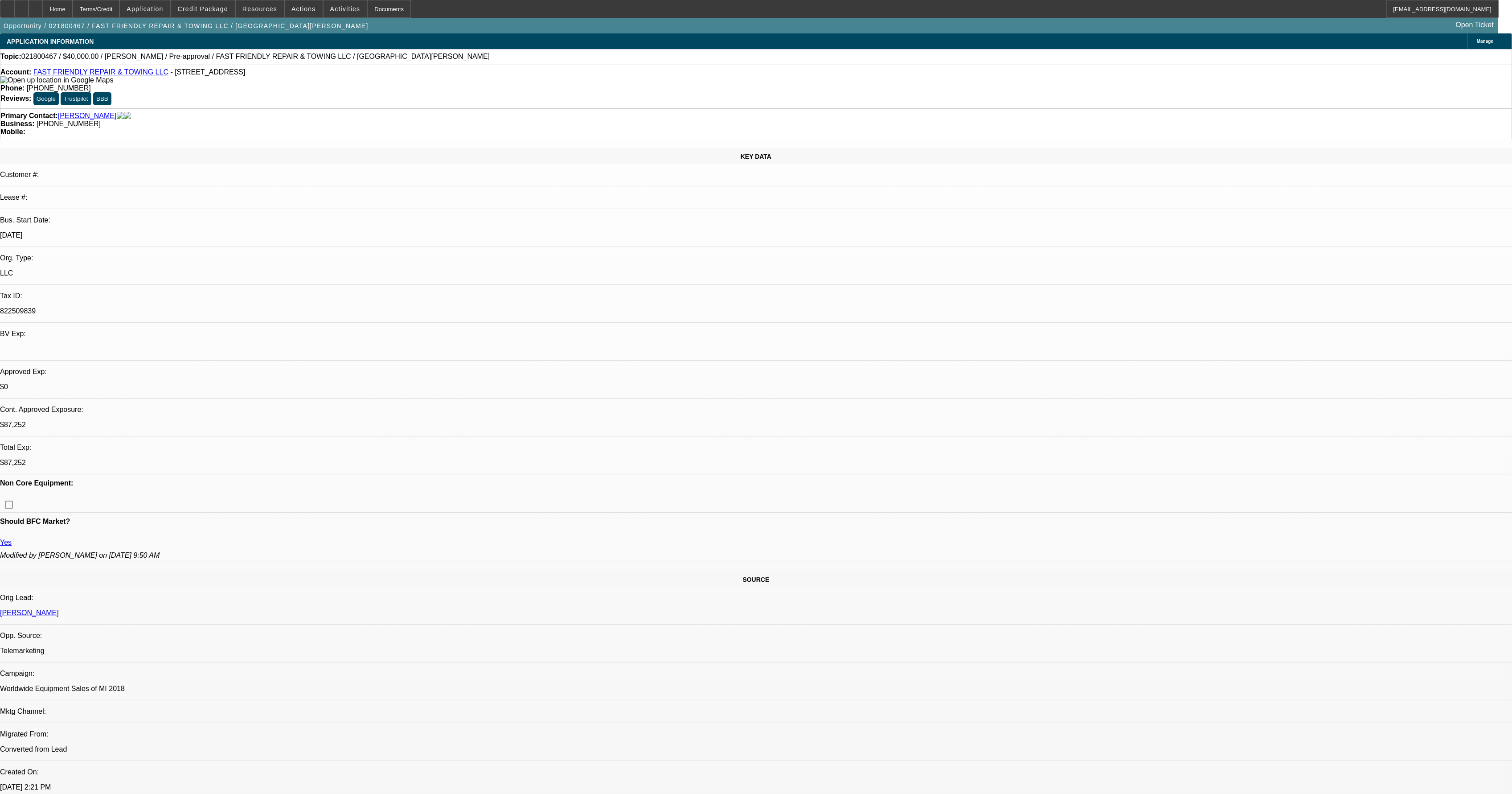
select select "0"
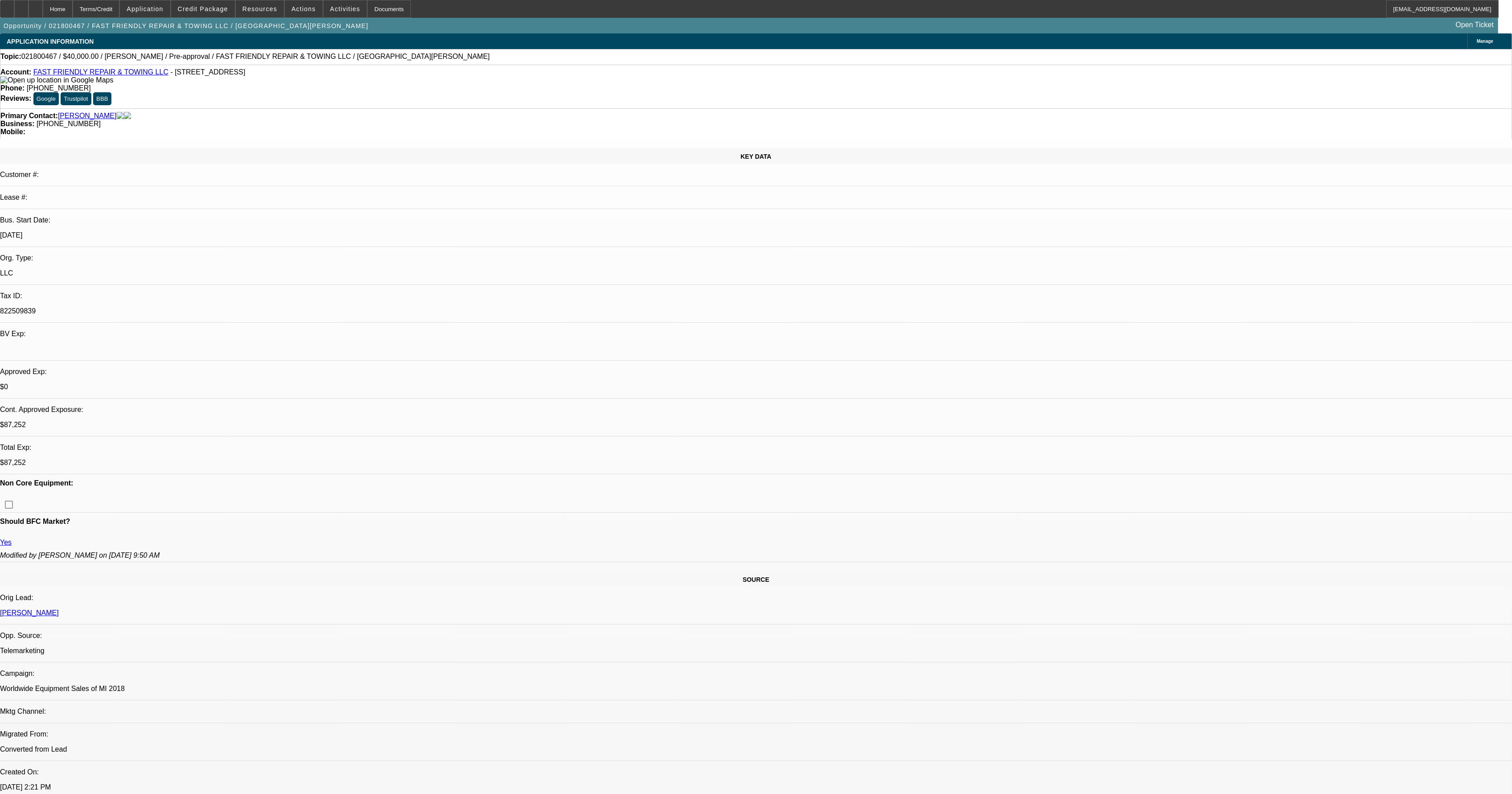
select select "0"
select select "1"
select select "2"
select select "1"
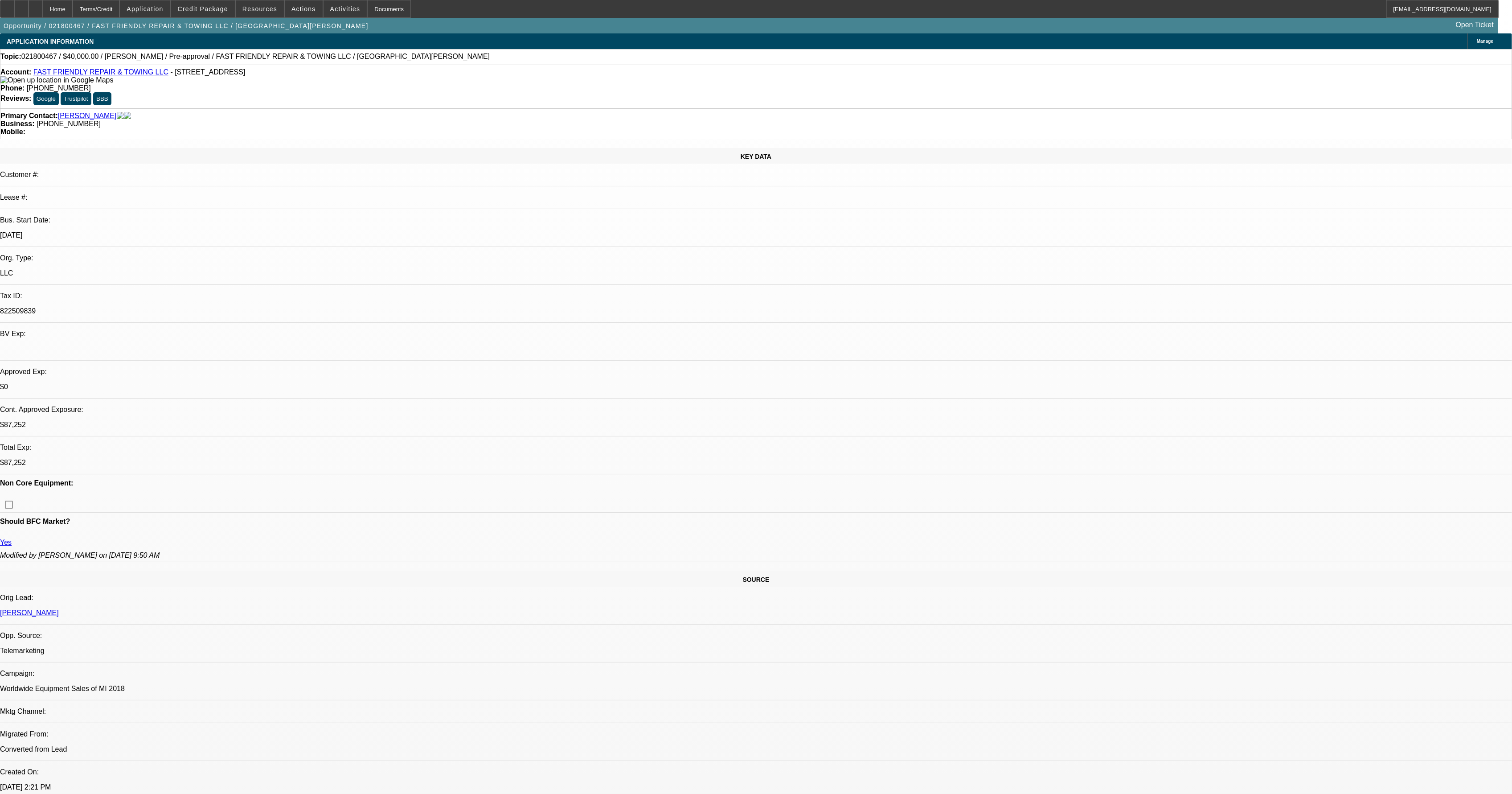
select select "1"
select select "2"
select select "1"
select select "2"
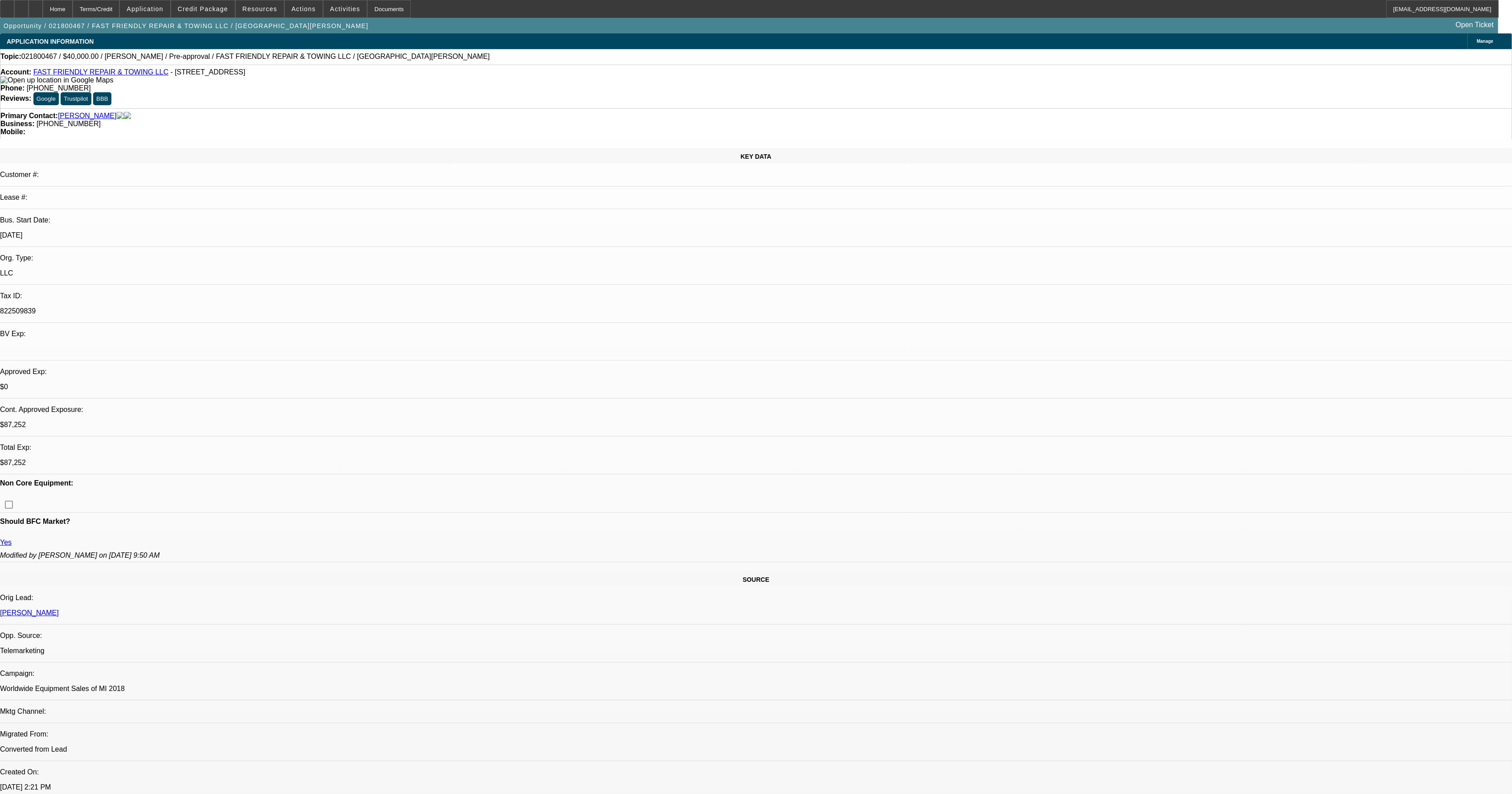
select select "1"
select select "2"
